Goal: Find specific page/section: Find specific page/section

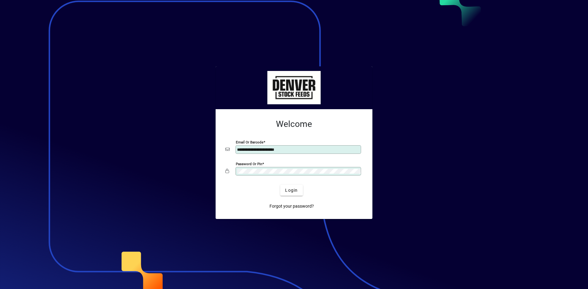
drag, startPoint x: 313, startPoint y: 146, endPoint x: 317, endPoint y: 150, distance: 6.1
click at [313, 146] on div "**********" at bounding box center [298, 149] width 126 height 9
click at [317, 150] on input "**********" at bounding box center [299, 149] width 124 height 5
drag, startPoint x: 229, startPoint y: 163, endPoint x: 232, endPoint y: 166, distance: 4.8
click at [229, 163] on div "**********" at bounding box center [293, 163] width 137 height 39
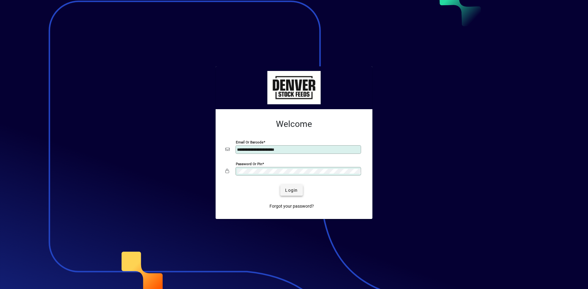
click at [286, 191] on span "Login" at bounding box center [291, 190] width 13 height 6
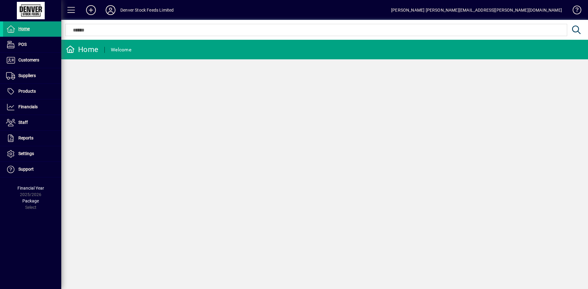
drag, startPoint x: 28, startPoint y: 111, endPoint x: 266, endPoint y: 119, distance: 238.6
click at [28, 111] on span "Financials" at bounding box center [20, 106] width 35 height 7
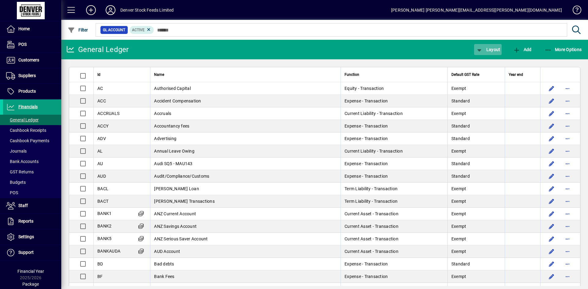
click at [493, 47] on span "Layout" at bounding box center [487, 49] width 24 height 5
click at [500, 74] on span "Profit & Loss" at bounding box center [493, 73] width 39 height 7
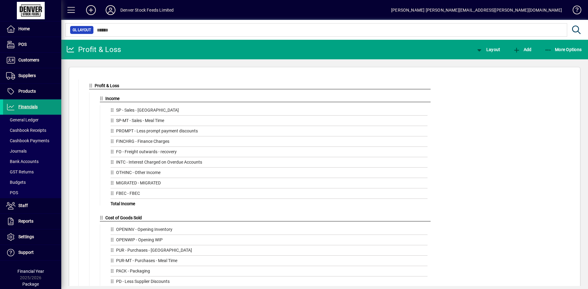
click at [33, 110] on span "Financials" at bounding box center [20, 106] width 35 height 7
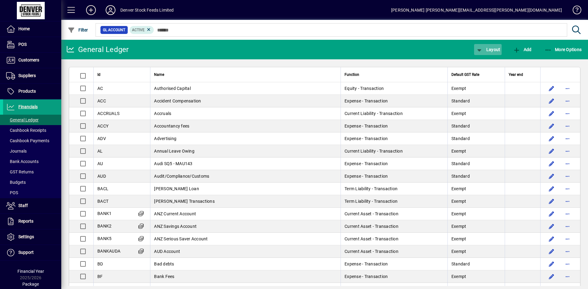
click at [491, 49] on span "Layout" at bounding box center [487, 49] width 24 height 5
click at [579, 54] on div at bounding box center [294, 144] width 588 height 289
click at [572, 51] on span "More Options" at bounding box center [562, 49] width 37 height 5
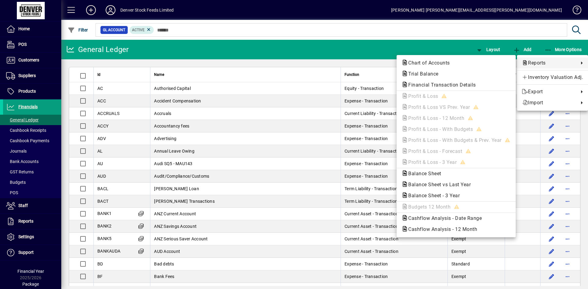
click at [446, 46] on div at bounding box center [294, 144] width 588 height 289
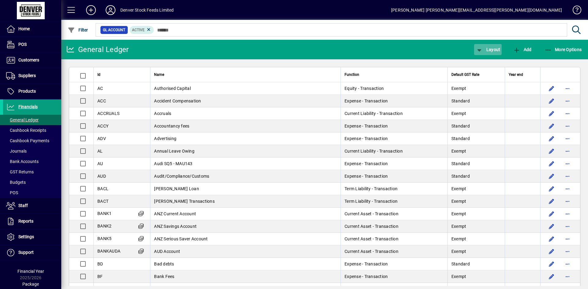
click at [493, 48] on span "Layout" at bounding box center [487, 49] width 24 height 5
click at [498, 75] on span "Profit & Loss" at bounding box center [493, 73] width 39 height 7
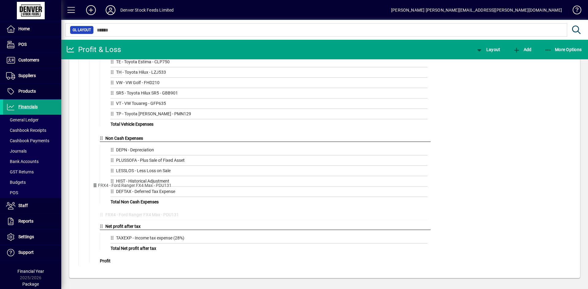
scroll to position [1269, 0]
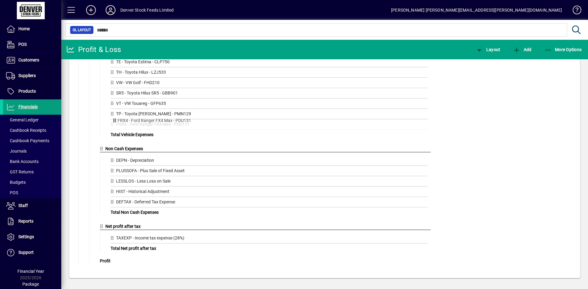
drag, startPoint x: 91, startPoint y: 262, endPoint x: 114, endPoint y: 120, distance: 143.9
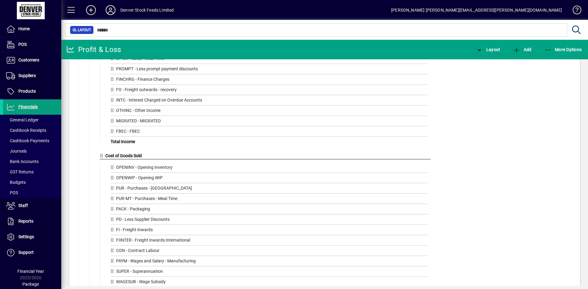
scroll to position [0, 0]
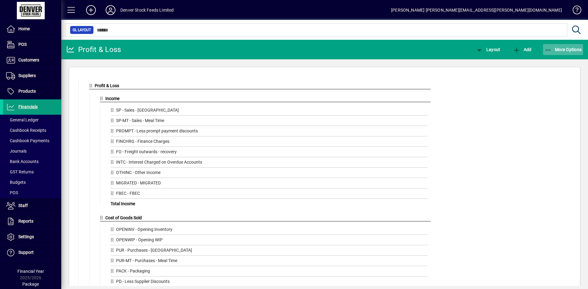
click at [572, 51] on span "More Options" at bounding box center [562, 49] width 37 height 5
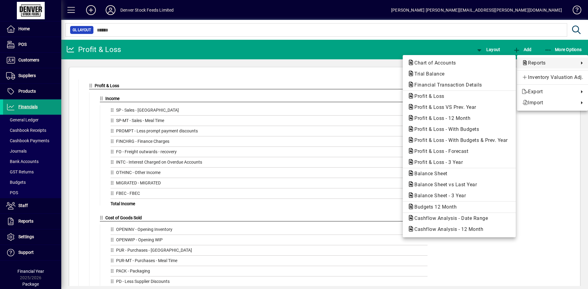
click at [26, 103] on div at bounding box center [294, 144] width 588 height 289
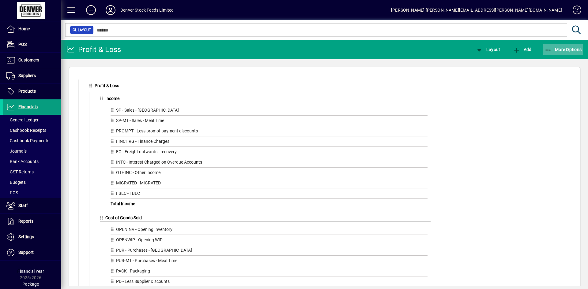
click at [572, 51] on span "More Options" at bounding box center [562, 49] width 37 height 5
